Goal: Information Seeking & Learning: Learn about a topic

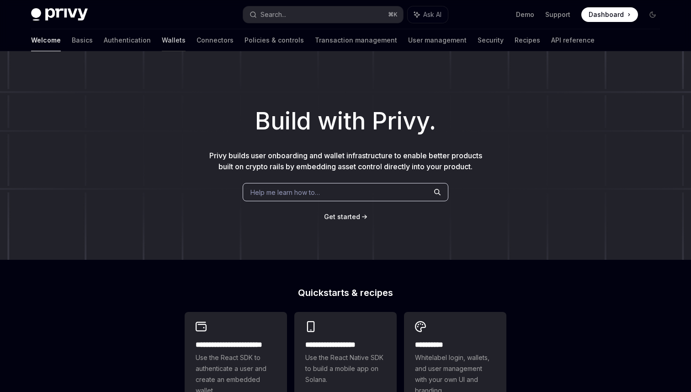
click at [162, 42] on link "Wallets" at bounding box center [174, 40] width 24 height 22
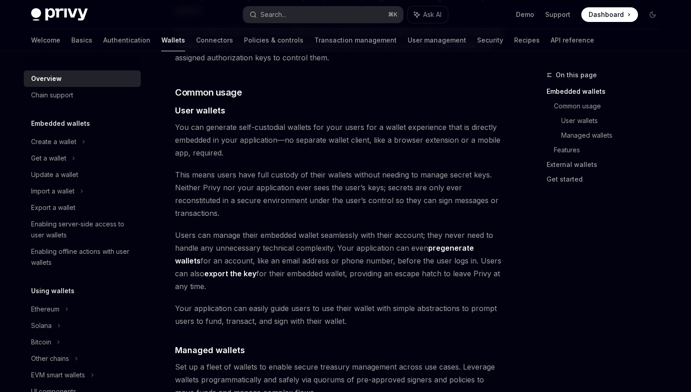
scroll to position [597, 0]
click at [29, 8] on div "Privy Docs home page Search... ⌘ K Ask AI Demo Support Dashboard Dashboard Sear…" at bounding box center [345, 14] width 673 height 29
click at [47, 9] on img at bounding box center [59, 14] width 57 height 13
type textarea "*"
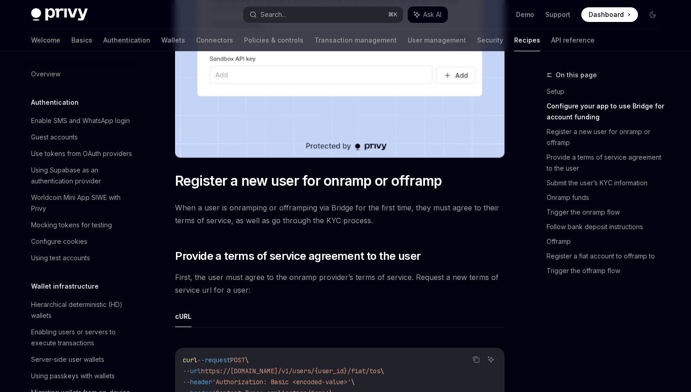
scroll to position [494, 0]
